Goal: Transaction & Acquisition: Purchase product/service

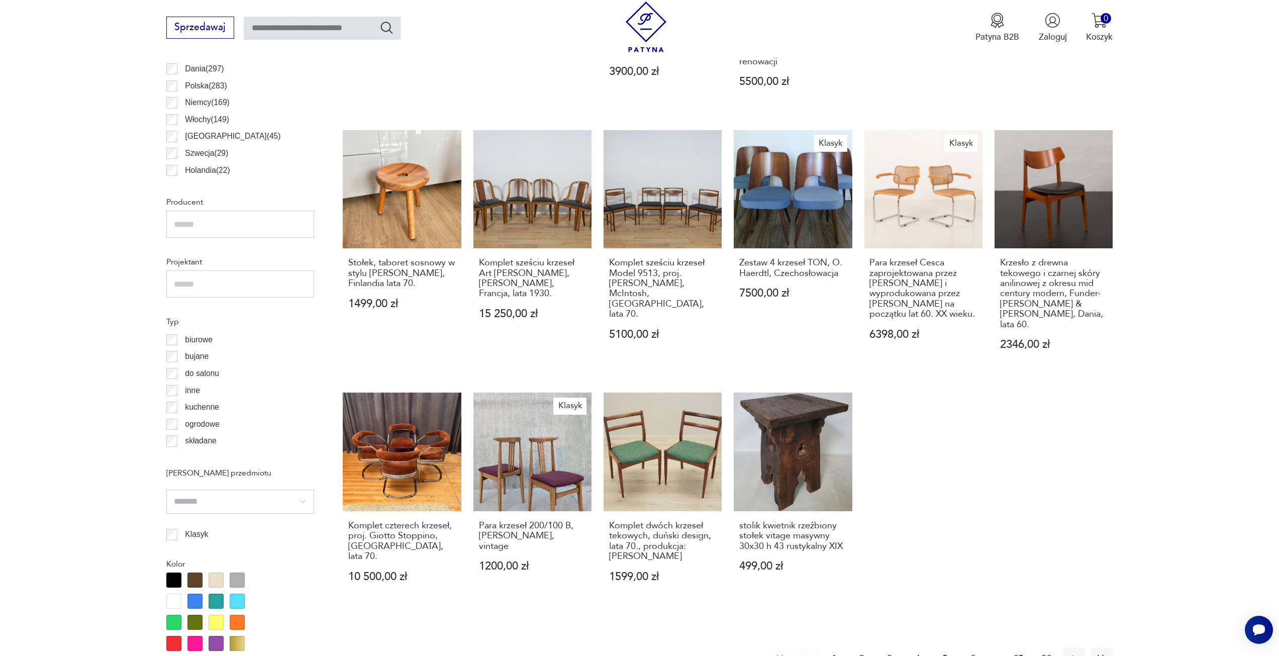
scroll to position [636, 0]
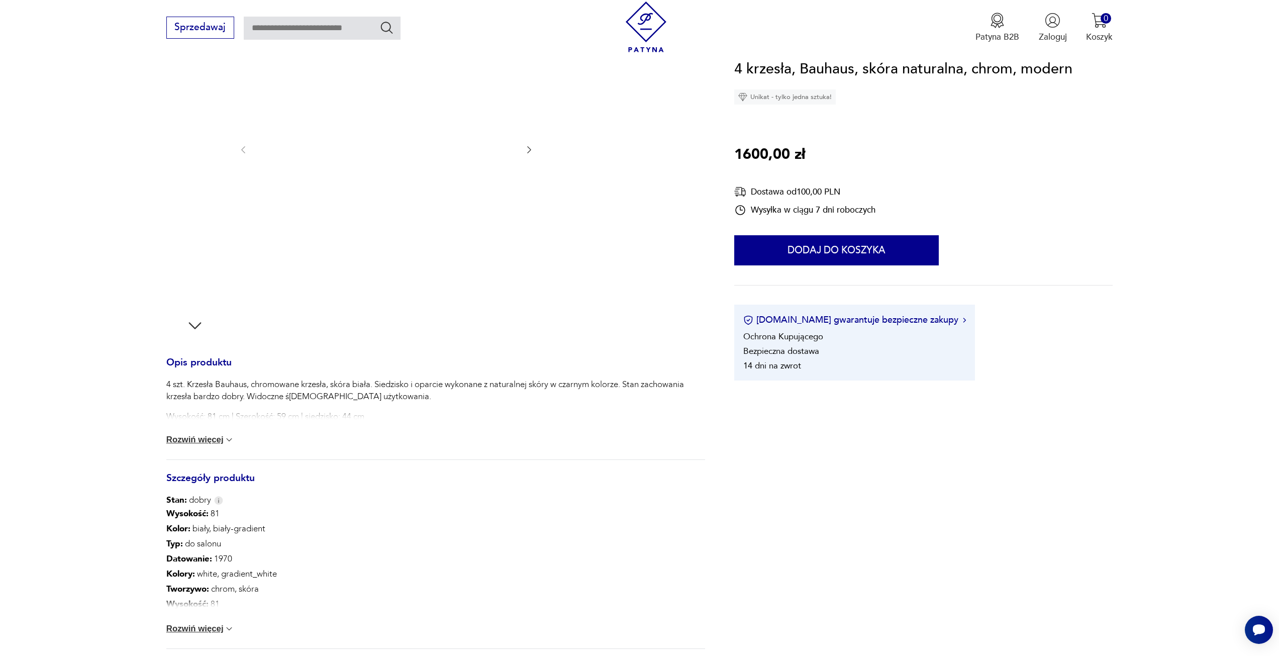
scroll to position [151, 0]
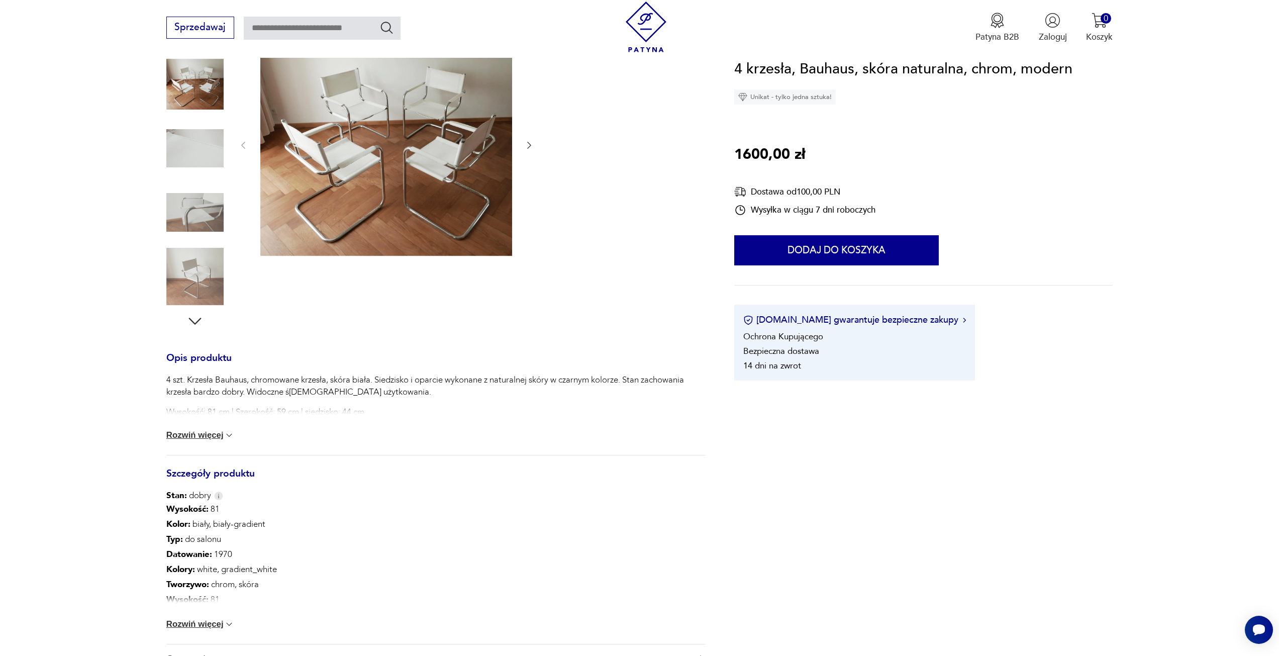
click at [206, 430] on button "Rozwiń więcej" at bounding box center [200, 435] width 68 height 10
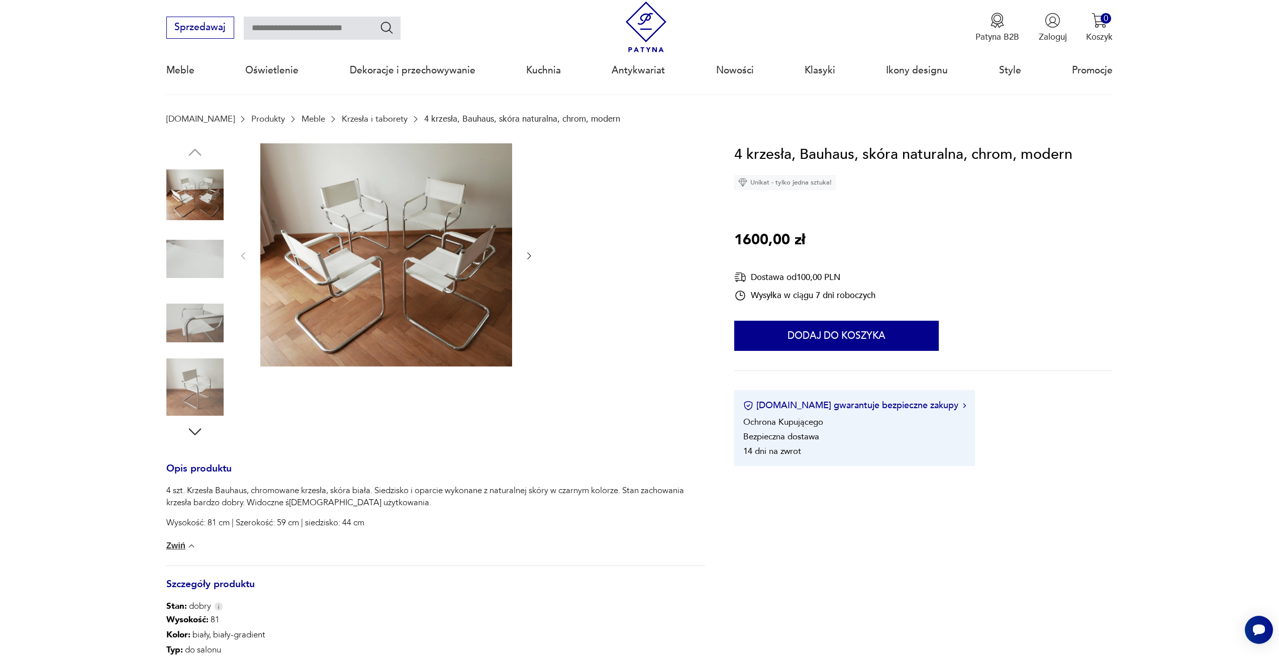
scroll to position [0, 0]
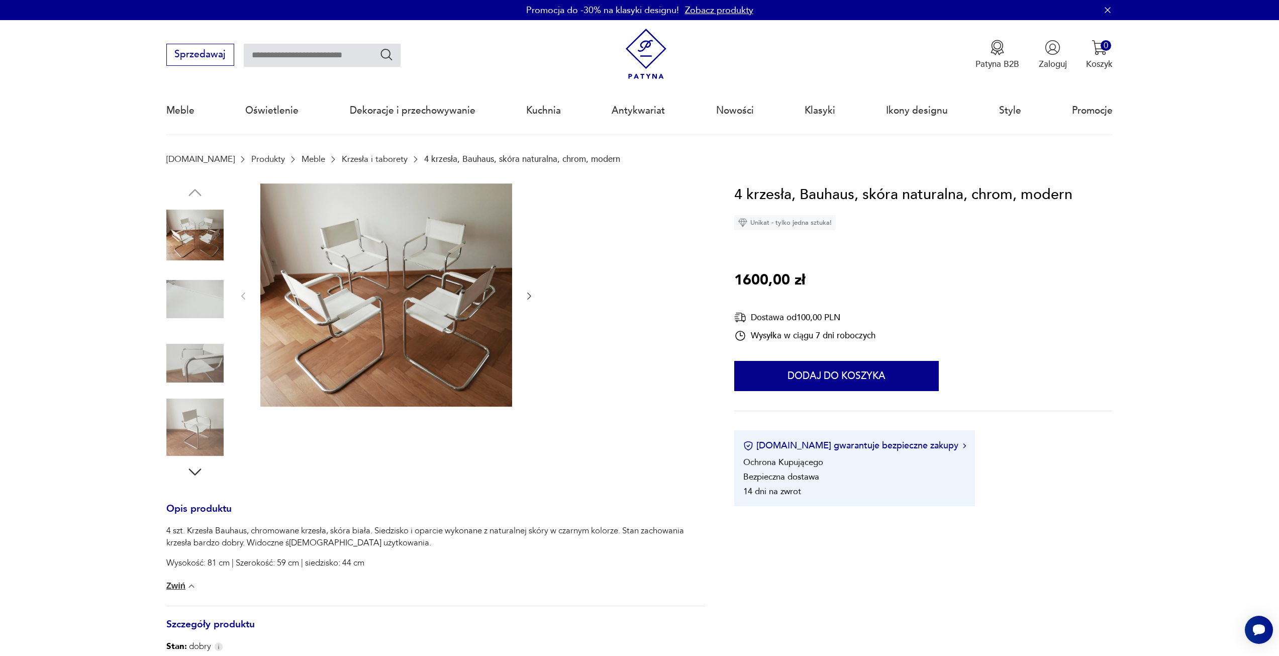
click at [196, 468] on icon "button" at bounding box center [195, 472] width 18 height 18
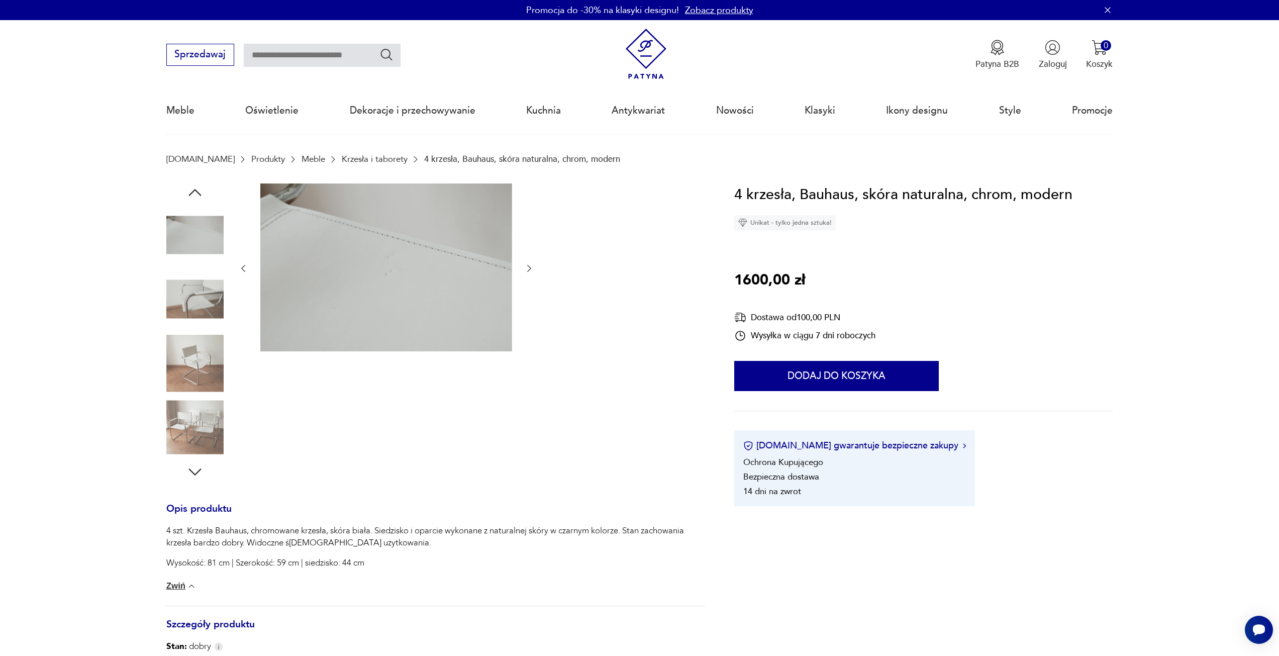
click at [196, 468] on icon "button" at bounding box center [195, 472] width 18 height 18
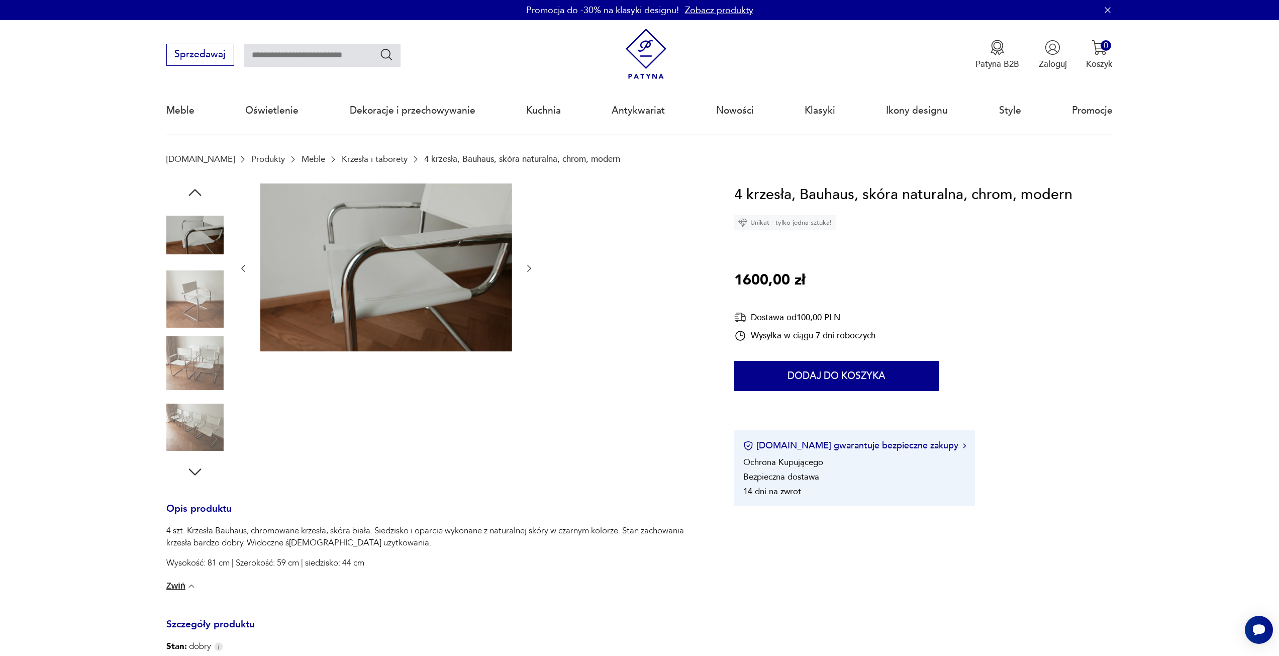
click at [196, 468] on icon "button" at bounding box center [195, 472] width 18 height 18
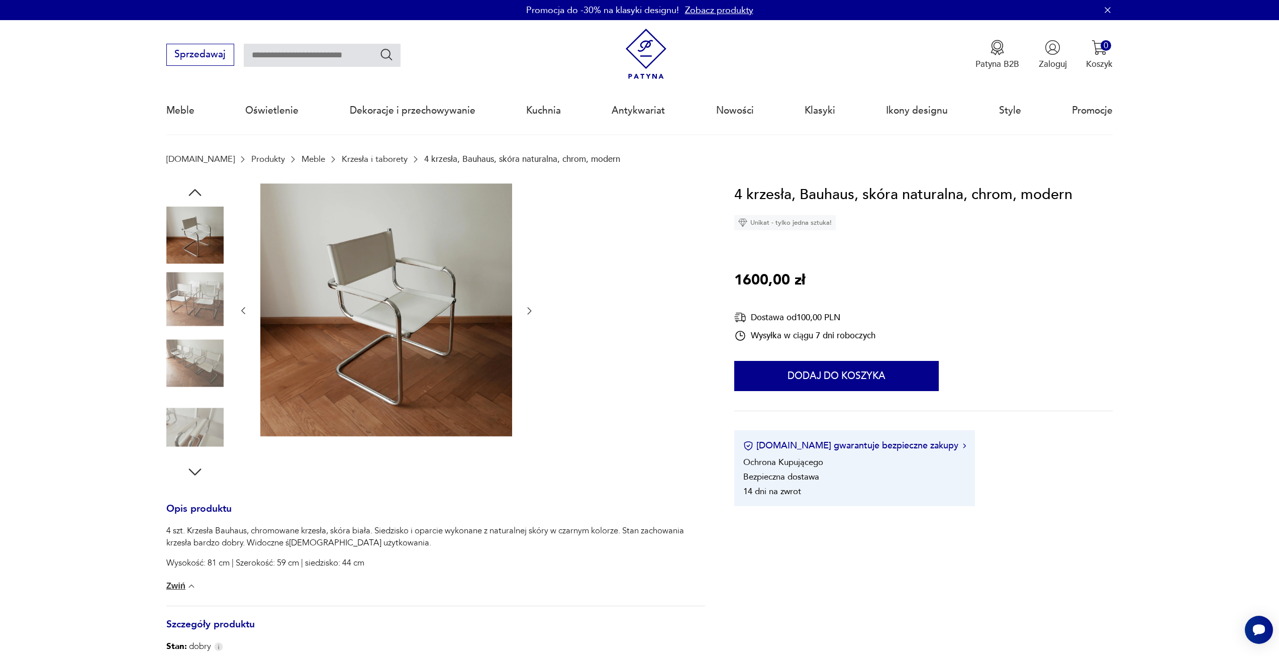
click at [196, 468] on icon "button" at bounding box center [195, 472] width 18 height 18
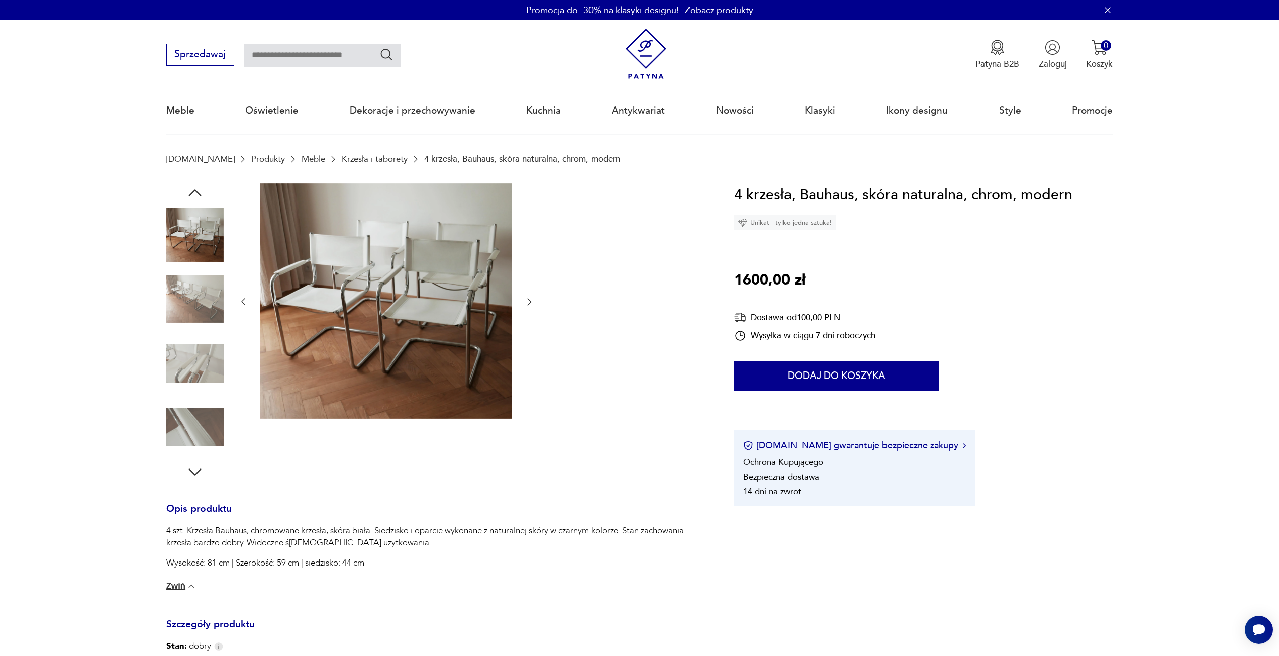
click at [196, 468] on icon "button" at bounding box center [195, 472] width 18 height 18
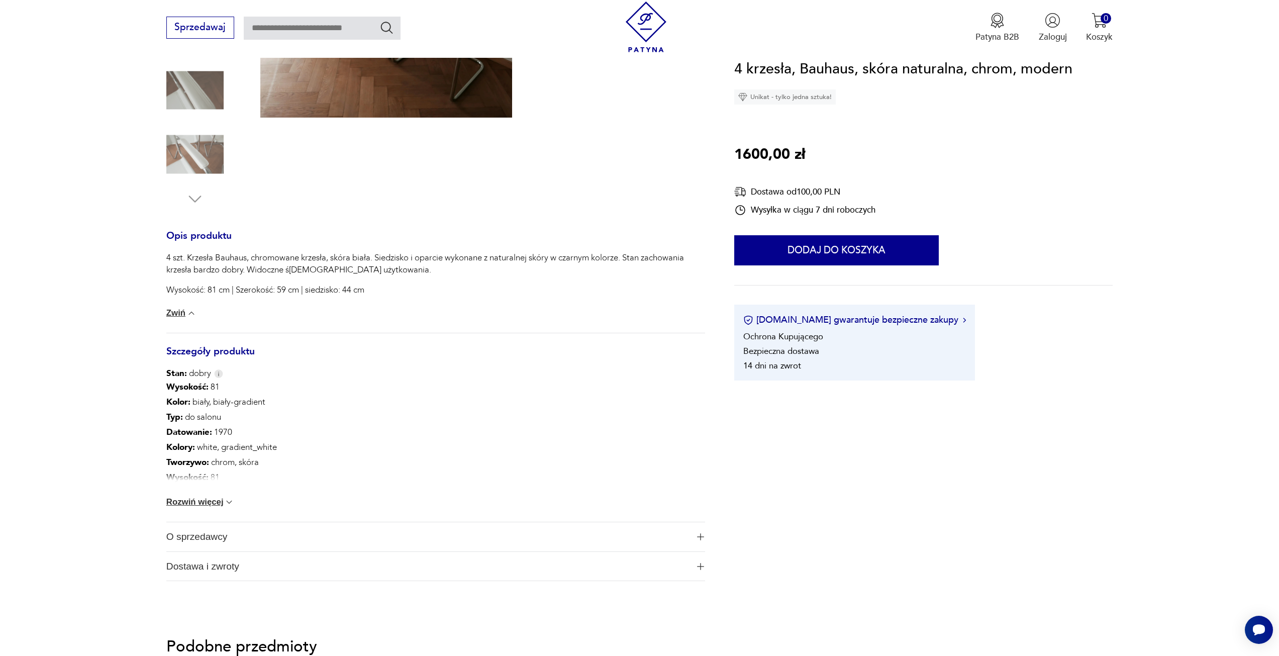
scroll to position [402, 0]
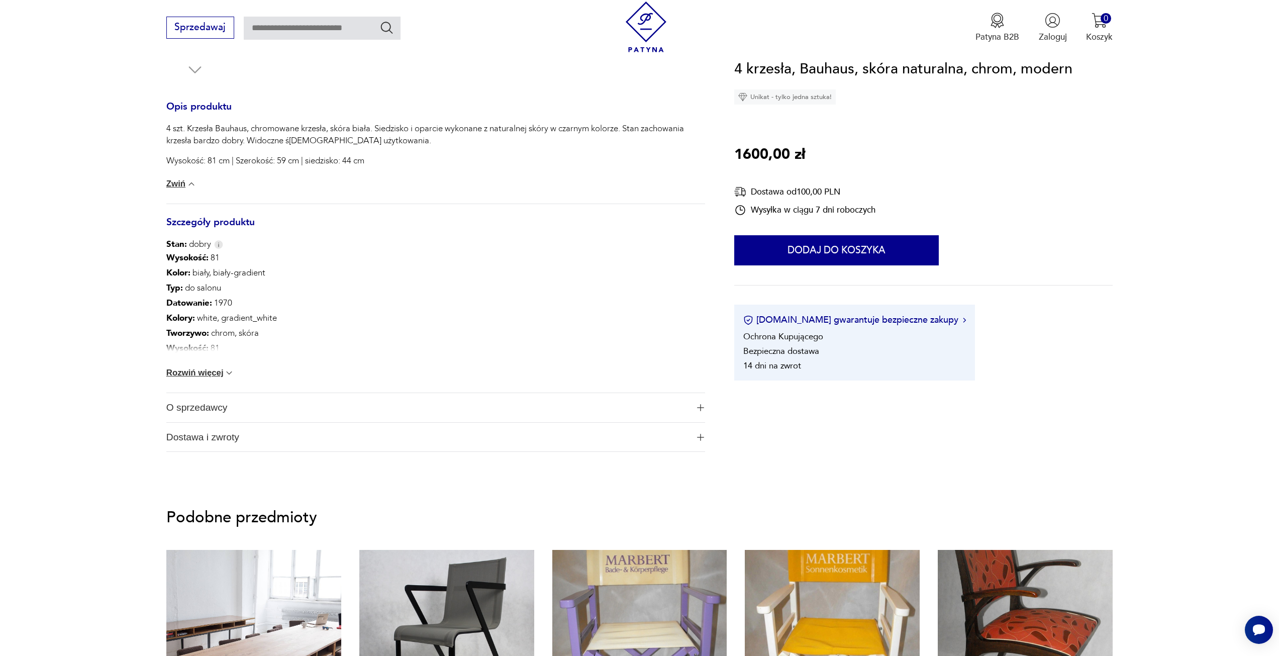
click at [197, 364] on div "Wysokość : 81 Kolor: biały, biały-gradient Typ : do salonu Datowanie : 1970 Kol…" at bounding box center [435, 321] width 539 height 142
click at [198, 370] on button "Rozwiń więcej" at bounding box center [200, 373] width 68 height 10
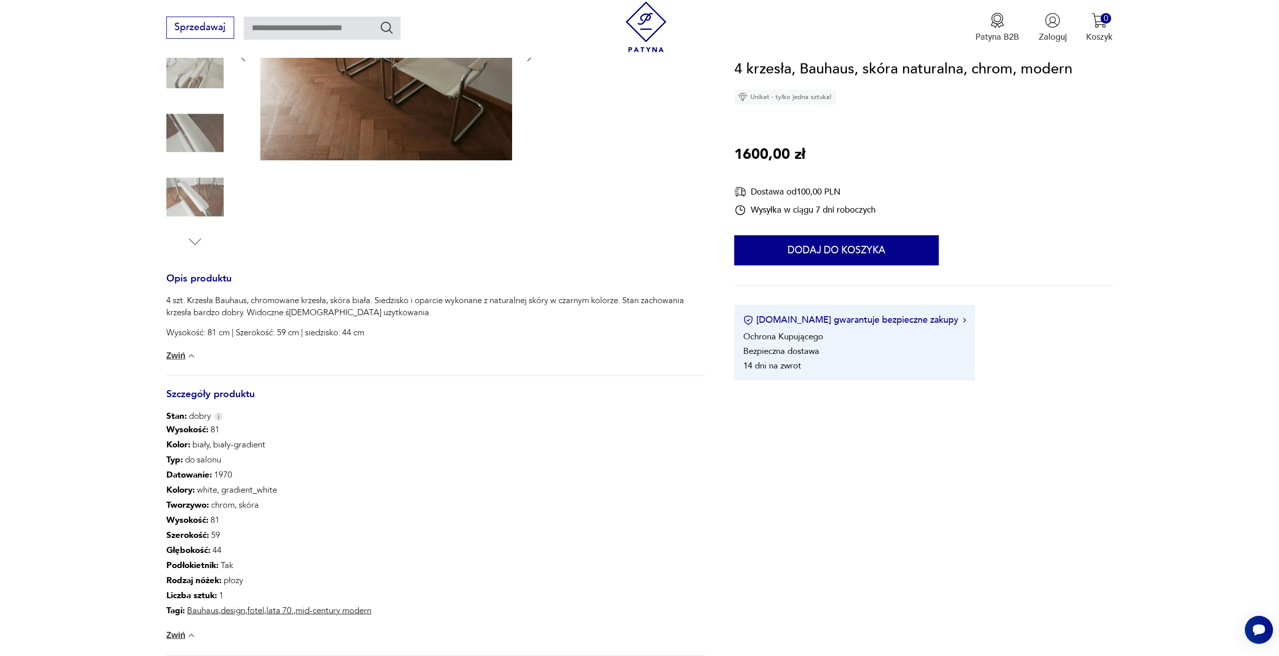
scroll to position [0, 0]
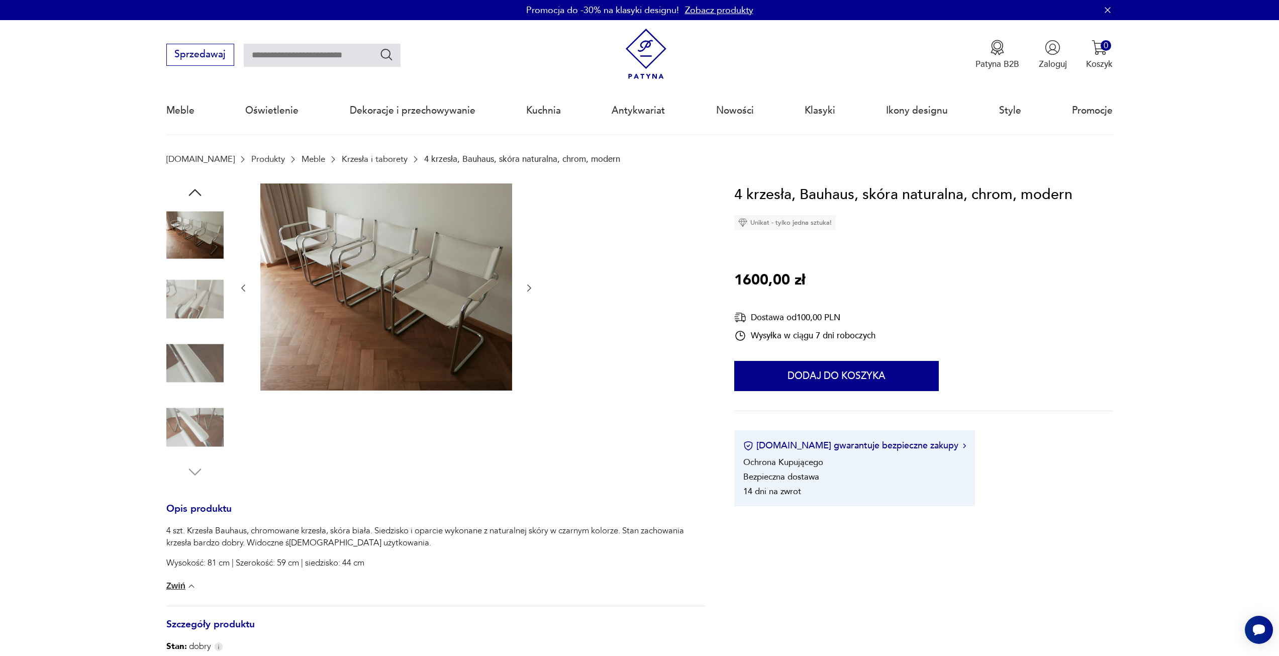
drag, startPoint x: 100, startPoint y: 297, endPoint x: 185, endPoint y: 38, distance: 272.1
